Goal: Check status: Check status

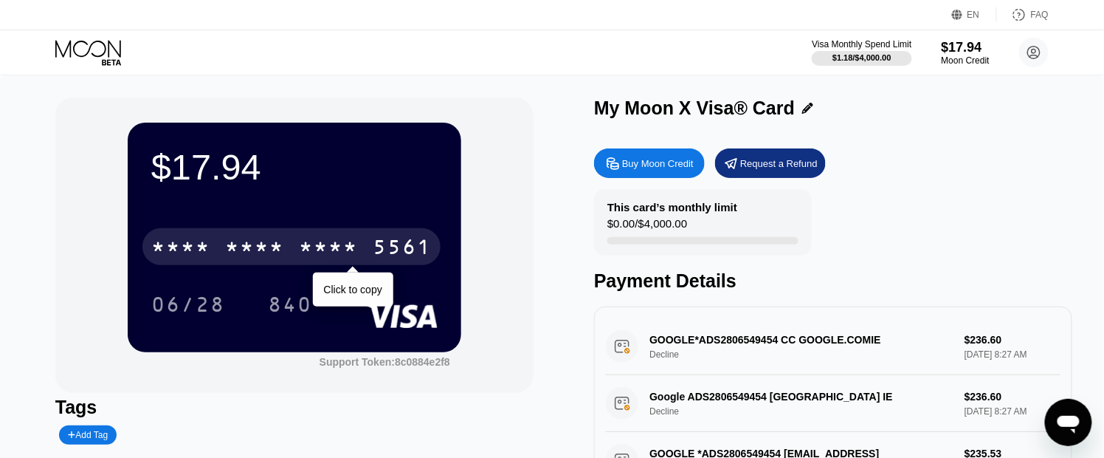
click at [395, 247] on div "5561" at bounding box center [402, 249] width 59 height 24
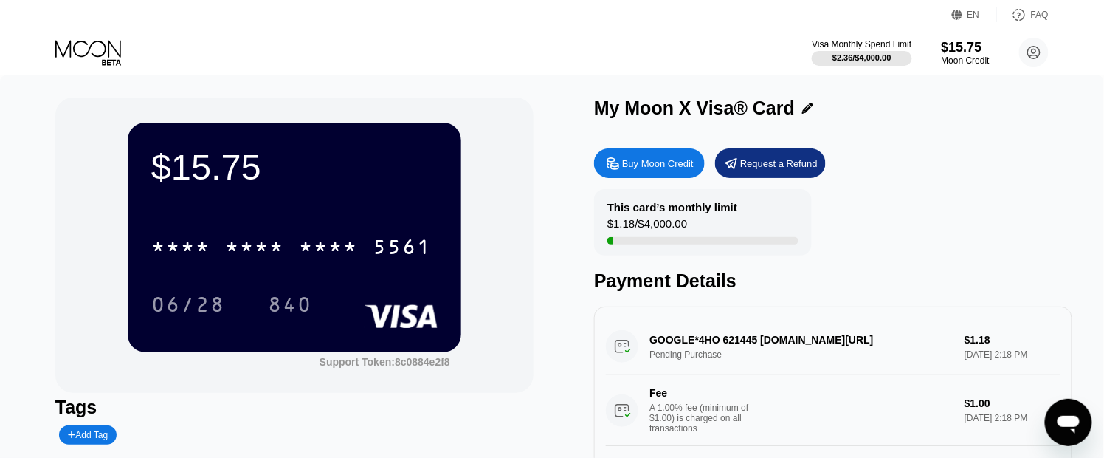
drag, startPoint x: 721, startPoint y: 342, endPoint x: 754, endPoint y: 344, distance: 33.2
click at [754, 344] on div "GOOGLE*4HO 621445 [DOMAIN_NAME][URL] Pending Purchase $1.18 [DATE] 2:18 PM Fee …" at bounding box center [833, 382] width 455 height 128
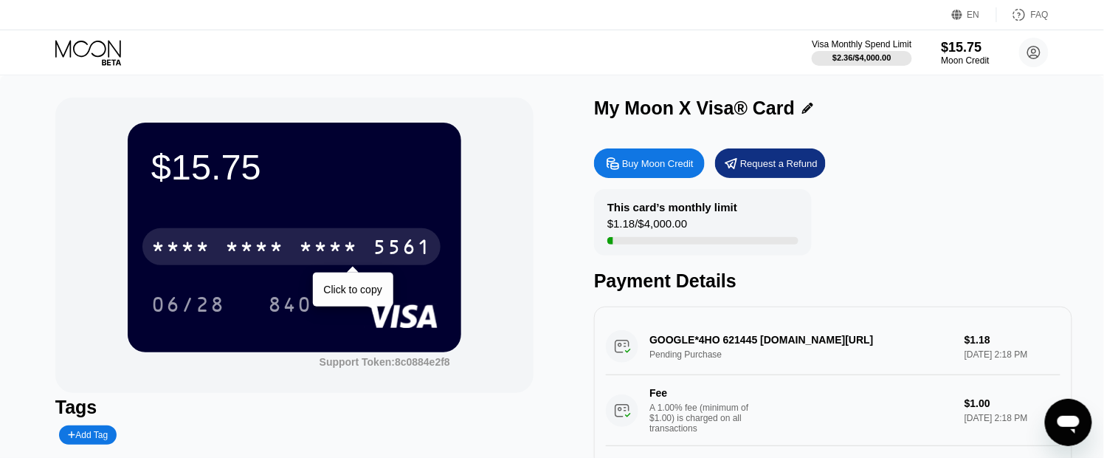
drag, startPoint x: 390, startPoint y: 244, endPoint x: 305, endPoint y: 279, distance: 92.0
click at [390, 244] on div "5561" at bounding box center [402, 249] width 59 height 24
